Goal: Task Accomplishment & Management: Manage account settings

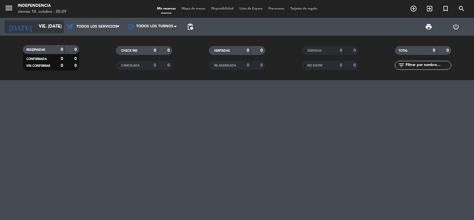
click at [36, 26] on input "vie. [DATE]" at bounding box center [64, 26] width 57 height 11
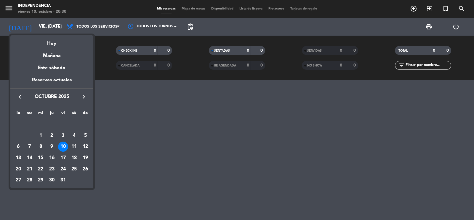
drag, startPoint x: 62, startPoint y: 146, endPoint x: 61, endPoint y: 137, distance: 9.3
click at [62, 146] on div "10" at bounding box center [63, 146] width 10 height 10
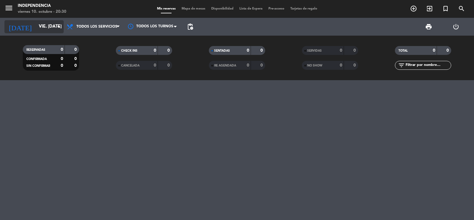
click at [43, 25] on input "vie. [DATE]" at bounding box center [64, 26] width 57 height 11
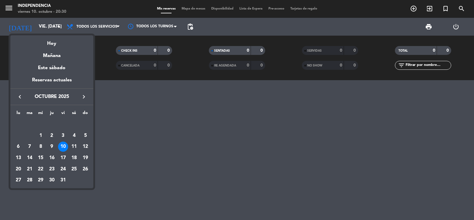
click at [8, 8] on div at bounding box center [237, 110] width 474 height 220
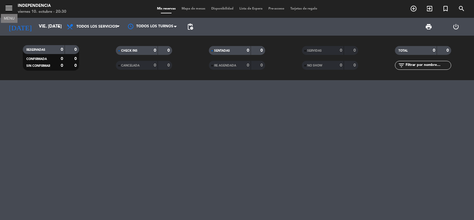
click at [12, 9] on icon "menu" at bounding box center [8, 8] width 9 height 9
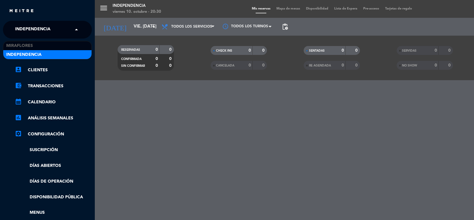
click at [52, 31] on div "× Independencia" at bounding box center [36, 29] width 47 height 12
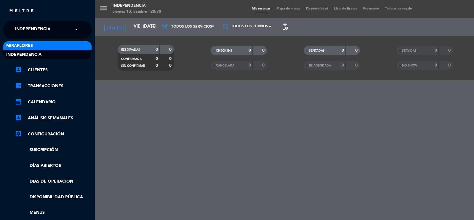
click at [48, 45] on div "Miraflores" at bounding box center [47, 45] width 88 height 9
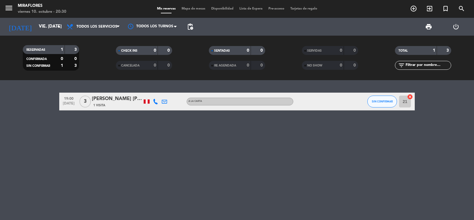
click at [28, 135] on div "19:00 [DATE] 3 [PERSON_NAME] [PERSON_NAME] 1 Visita A la carta SIN CONFIRMAR 21…" at bounding box center [237, 150] width 474 height 140
click at [36, 30] on input "vie. [DATE]" at bounding box center [64, 26] width 57 height 11
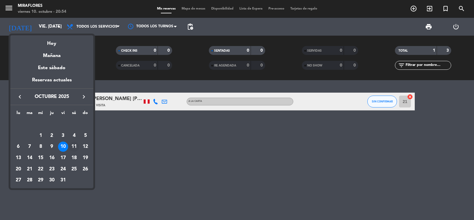
click at [74, 143] on div "11" at bounding box center [74, 146] width 10 height 10
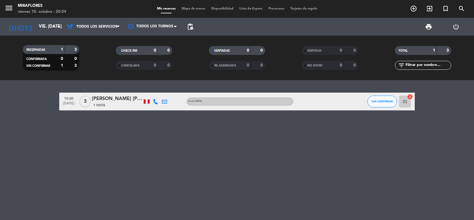
type input "sáb. [DATE]"
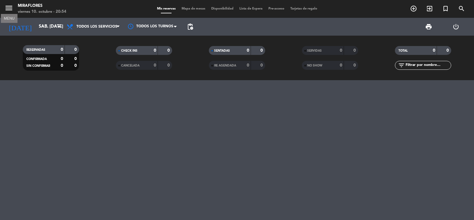
click at [7, 7] on icon "menu" at bounding box center [8, 8] width 9 height 9
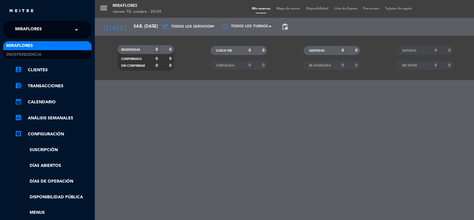
click at [73, 28] on span at bounding box center [78, 29] width 10 height 12
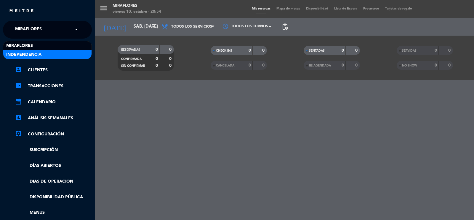
click at [63, 51] on div "Independencia" at bounding box center [47, 54] width 88 height 9
